Goal: Information Seeking & Learning: Learn about a topic

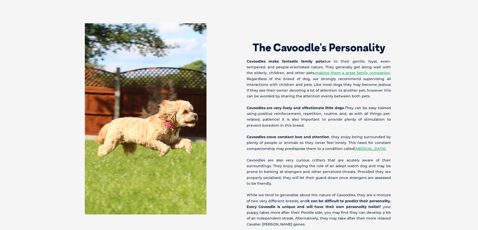
scroll to position [527, 0]
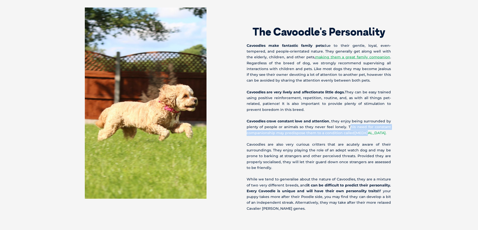
drag, startPoint x: 350, startPoint y: 121, endPoint x: 364, endPoint y: 128, distance: 16.3
click at [364, 128] on p "Cavoodles crave constant love and attention , they enjoy being surrounded by pl…" at bounding box center [318, 128] width 144 height 18
click at [347, 144] on p "Cavoodles are also very curious critters that are acutely aware of their surrou…" at bounding box center [318, 156] width 144 height 29
drag, startPoint x: 349, startPoint y: 120, endPoint x: 350, endPoint y: 135, distance: 15.1
click at [350, 135] on div "The Cavoodle's Personality Cavoodles make fantastic family pets due to their ge…" at bounding box center [319, 110] width 160 height 204
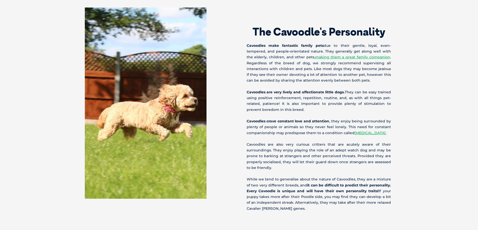
click at [328, 150] on p "Cavoodles are also very curious critters that are acutely aware of their surrou…" at bounding box center [318, 156] width 144 height 29
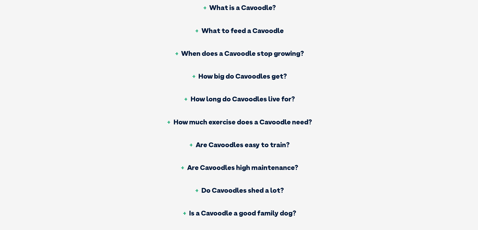
scroll to position [1906, 0]
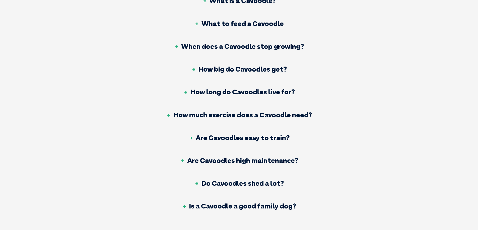
click at [225, 89] on h3 "How long do Cavoodles live for?" at bounding box center [238, 92] width 111 height 7
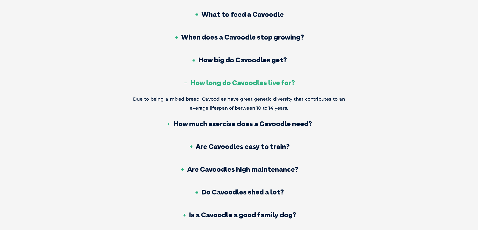
scroll to position [1931, 0]
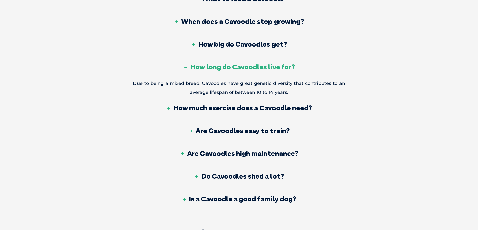
click at [218, 105] on h3 "How much exercise does a Cavoodle need?" at bounding box center [238, 108] width 145 height 7
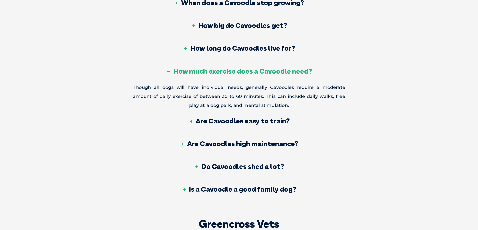
scroll to position [1981, 0]
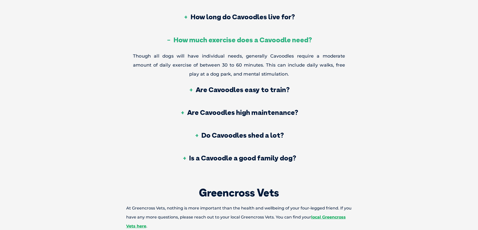
click at [185, 36] on h3 "How much exercise does a Cavoodle need?" at bounding box center [238, 39] width 145 height 7
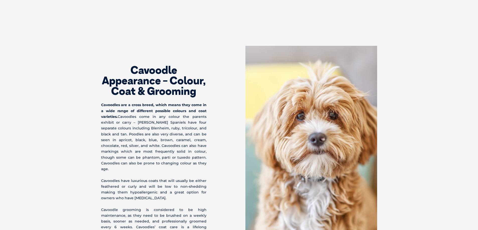
scroll to position [1605, 0]
